Goal: Task Accomplishment & Management: Manage account settings

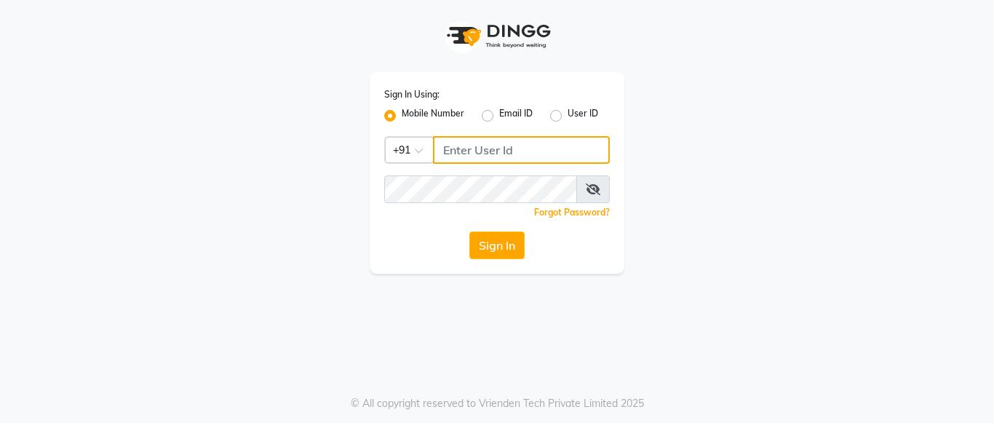
click at [464, 146] on input "Username" at bounding box center [521, 150] width 177 height 28
type input "8660779577"
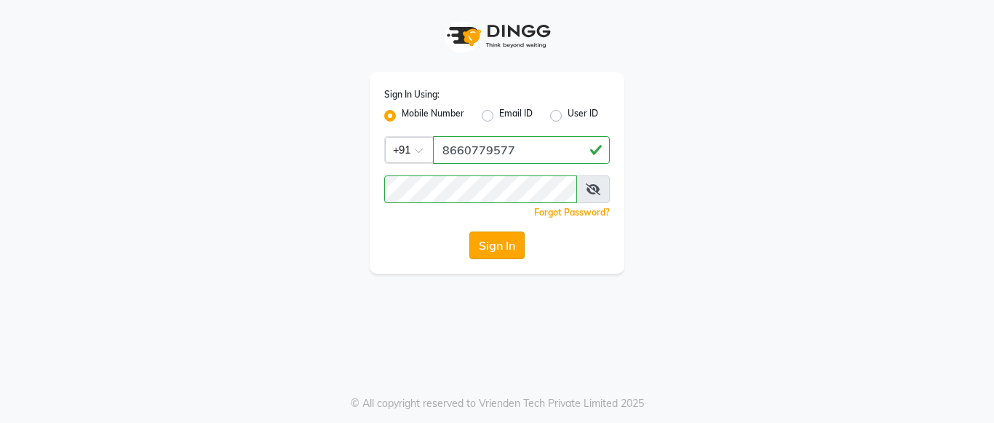
click at [488, 241] on button "Sign In" at bounding box center [496, 245] width 55 height 28
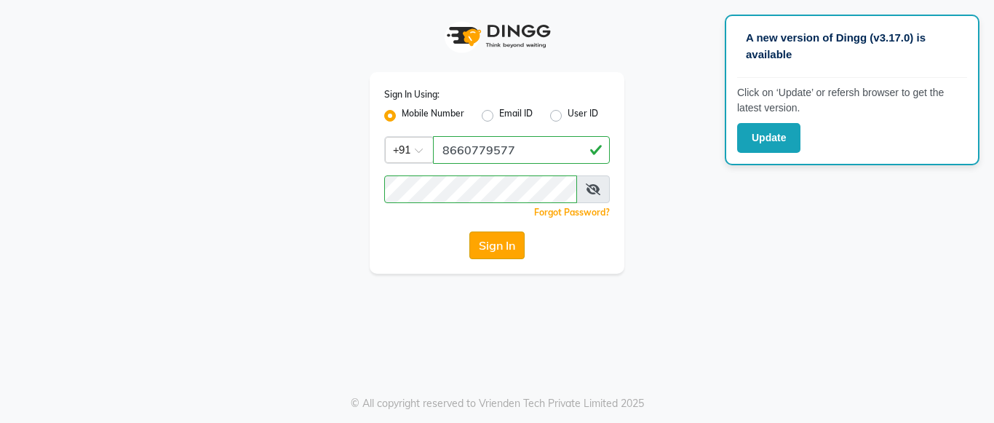
click at [488, 241] on button "Sign In" at bounding box center [496, 245] width 55 height 28
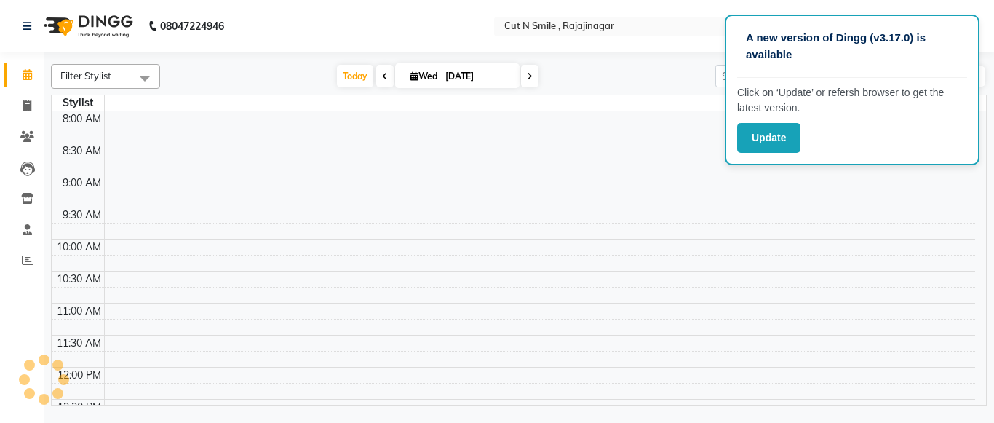
select select "en"
